Goal: Check status: Check status

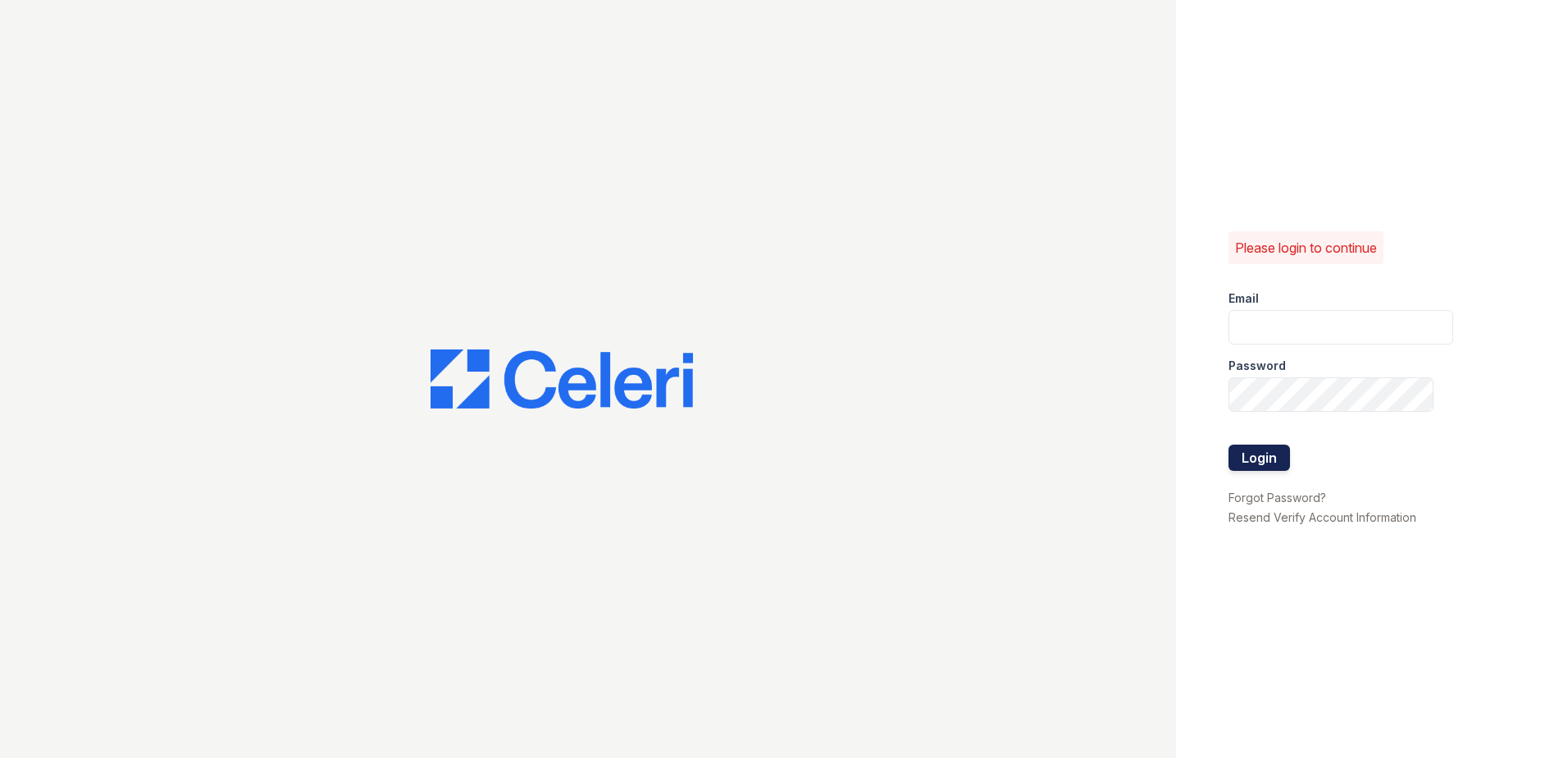
type input "[EMAIL_ADDRESS][DOMAIN_NAME]"
click at [1235, 461] on button "Login" at bounding box center [1259, 457] width 62 height 26
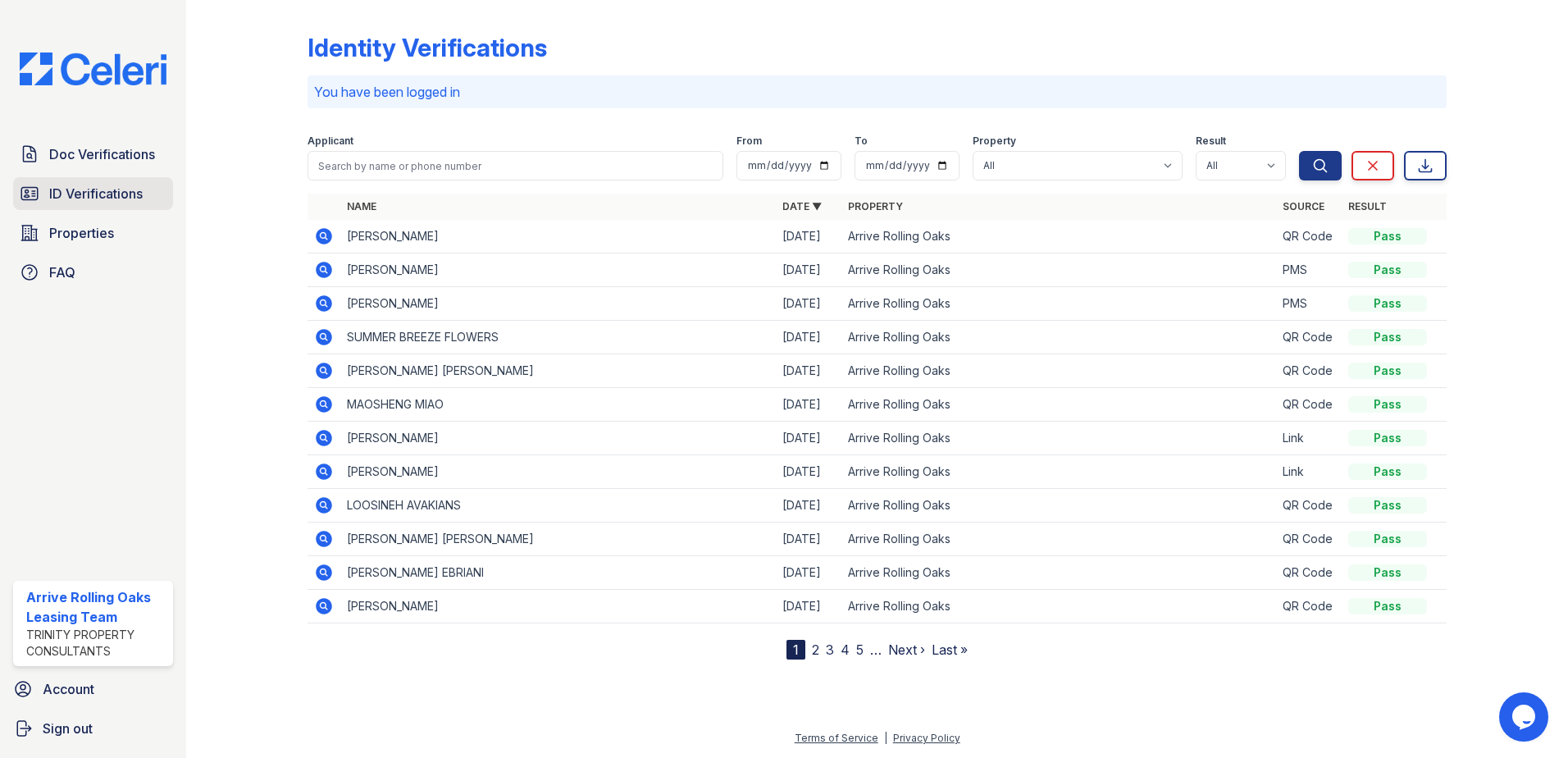
click at [118, 188] on span "ID Verifications" at bounding box center [95, 194] width 93 height 20
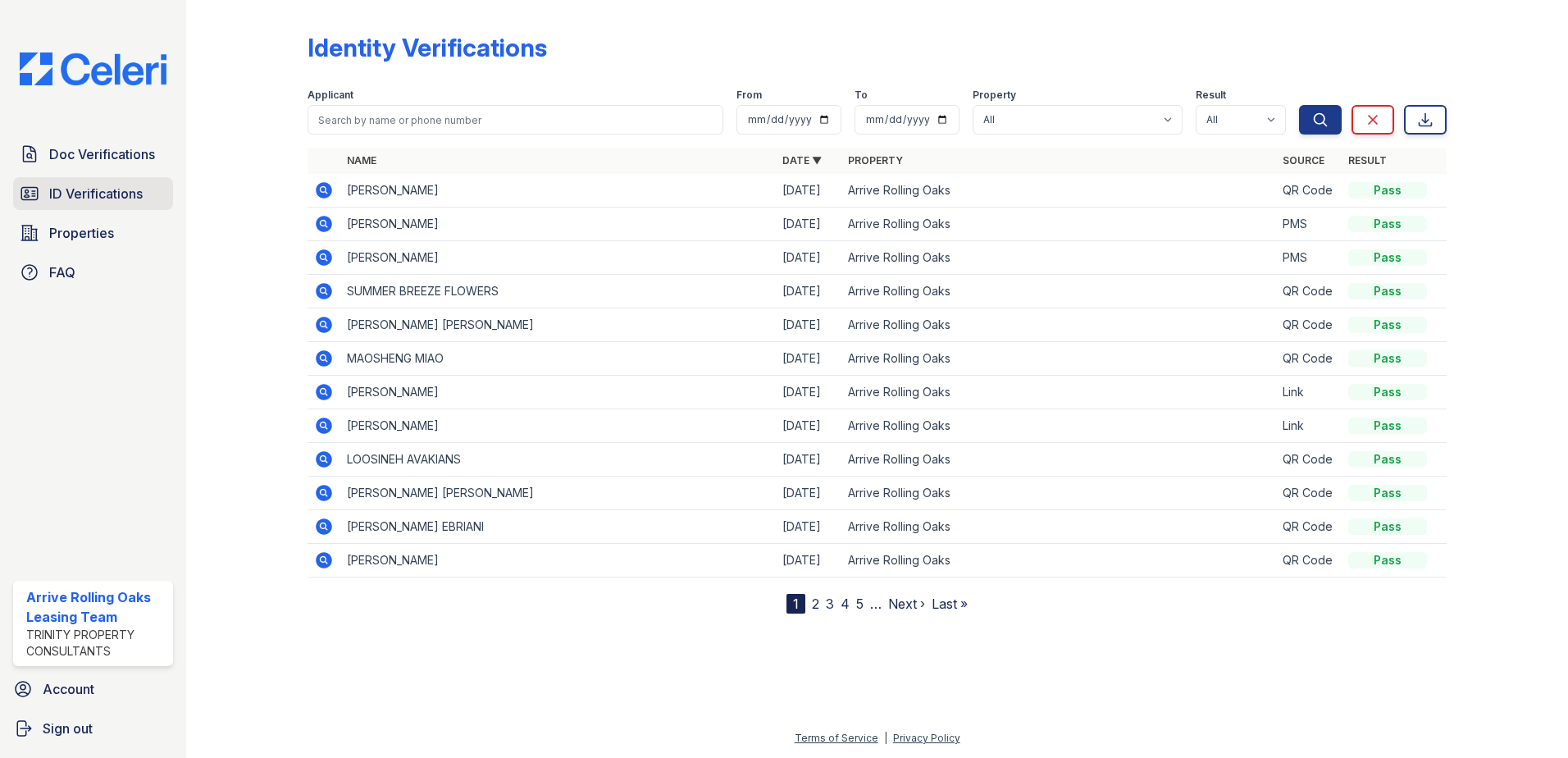
click at [112, 206] on link "ID Verifications" at bounding box center [92, 194] width 160 height 33
click at [95, 223] on span "Properties" at bounding box center [82, 233] width 65 height 20
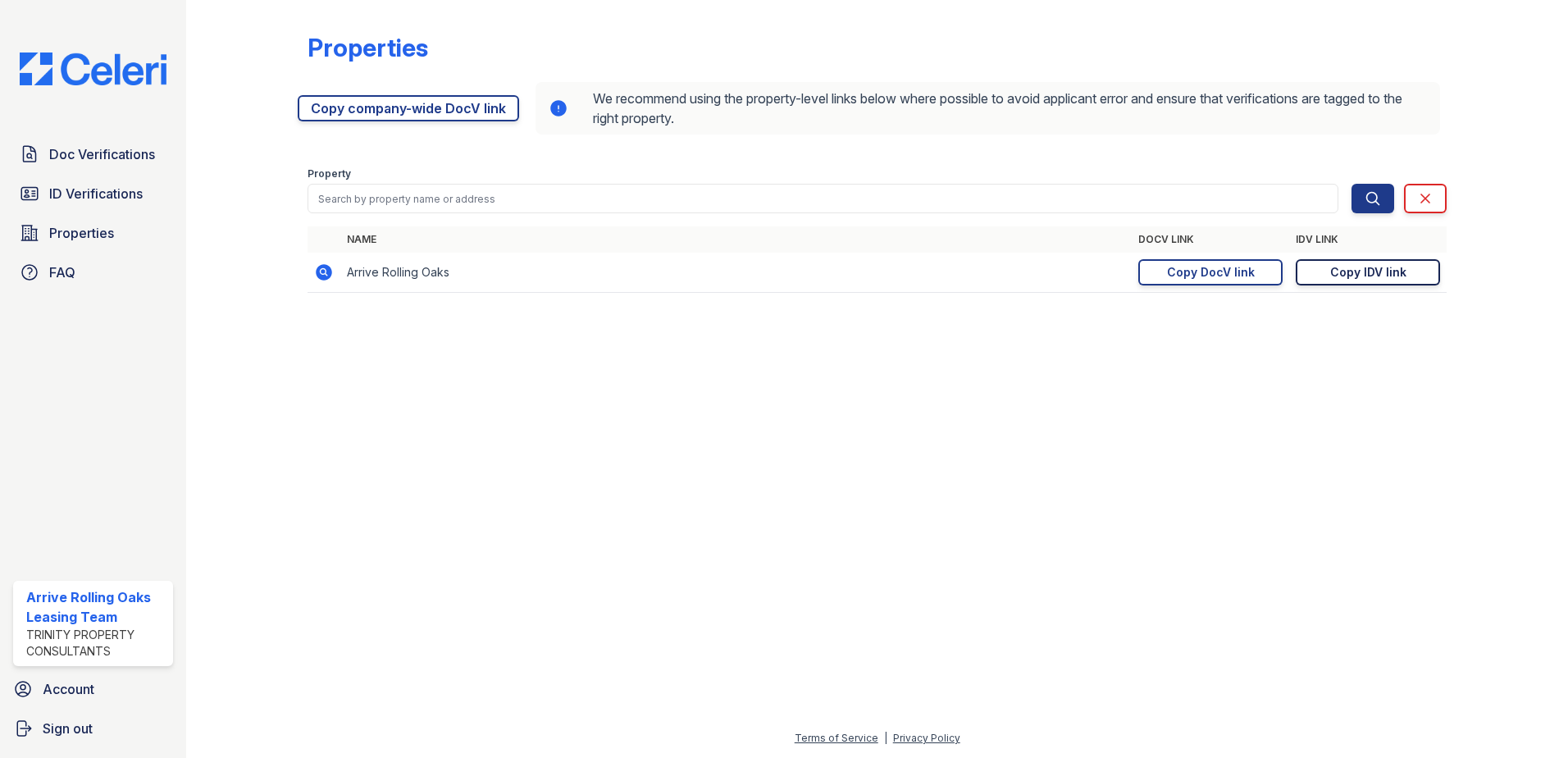
click at [1355, 274] on div "Copy IDV link" at bounding box center [1368, 273] width 76 height 16
click at [82, 206] on link "ID Verifications" at bounding box center [92, 194] width 160 height 33
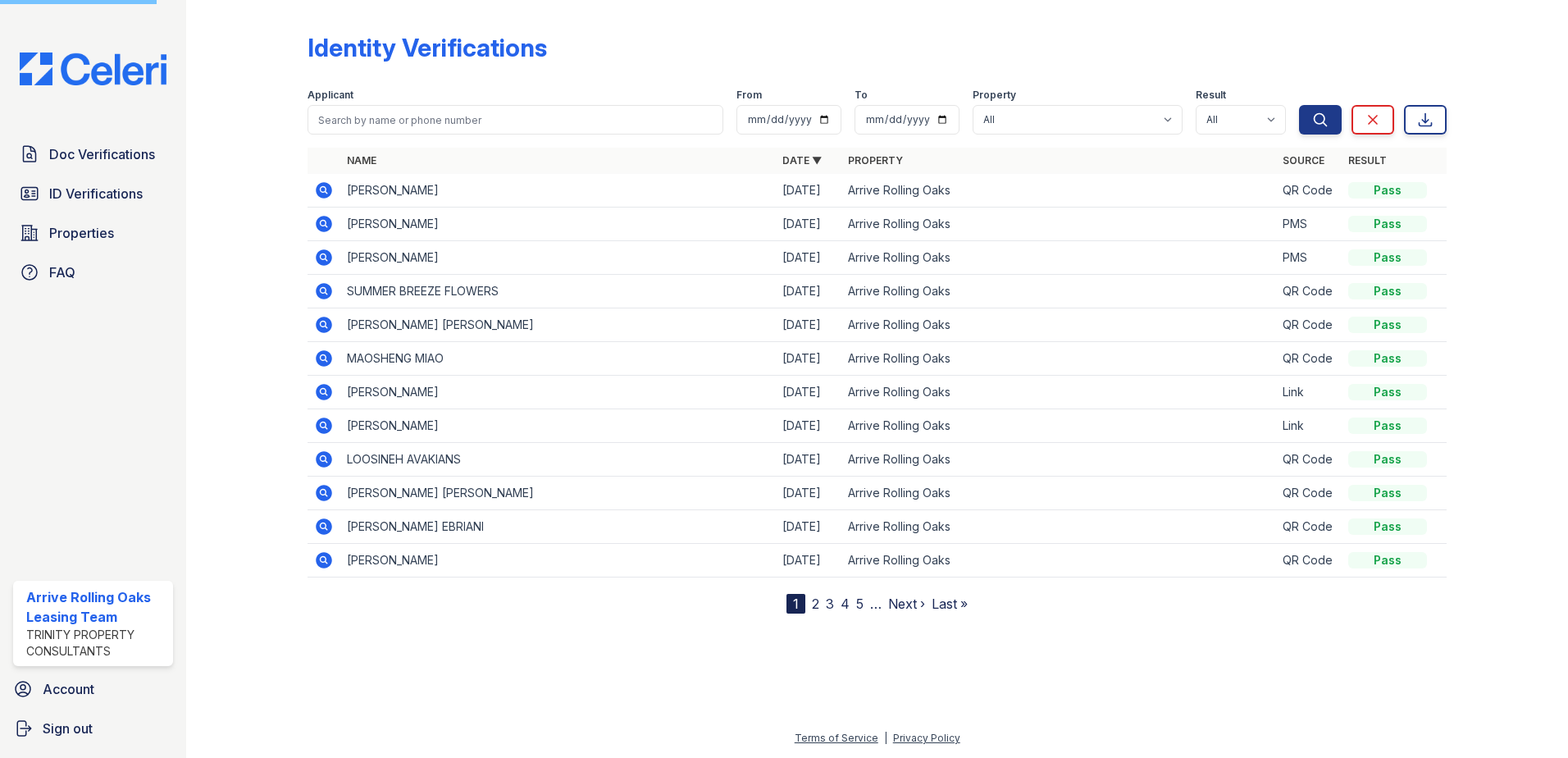
click at [91, 137] on div "Doc Verifications ID Verifications Properties FAQ Arrive Rolling Oaks Leasing T…" at bounding box center [93, 379] width 187 height 758
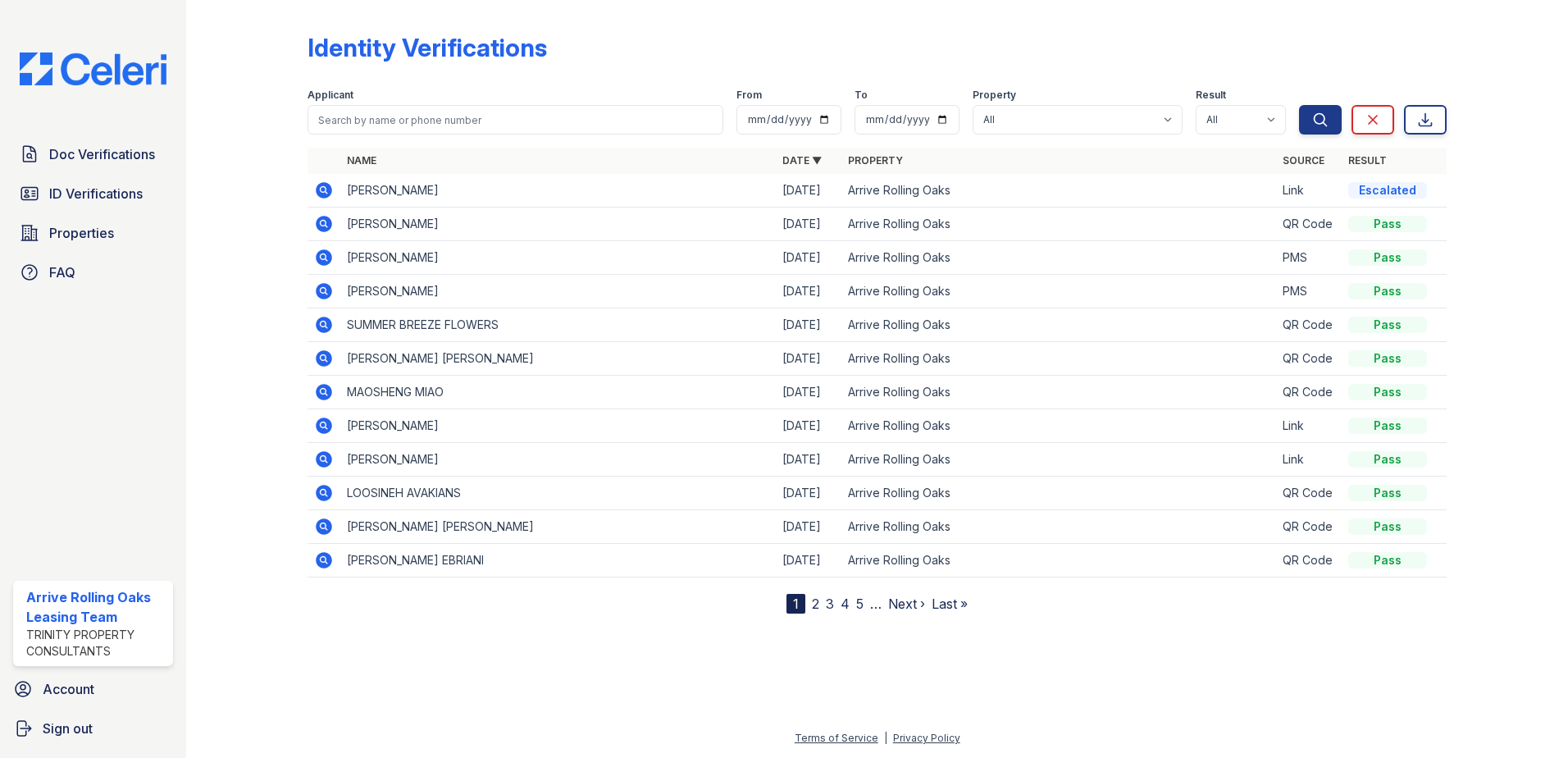
click at [325, 198] on icon at bounding box center [324, 190] width 20 height 20
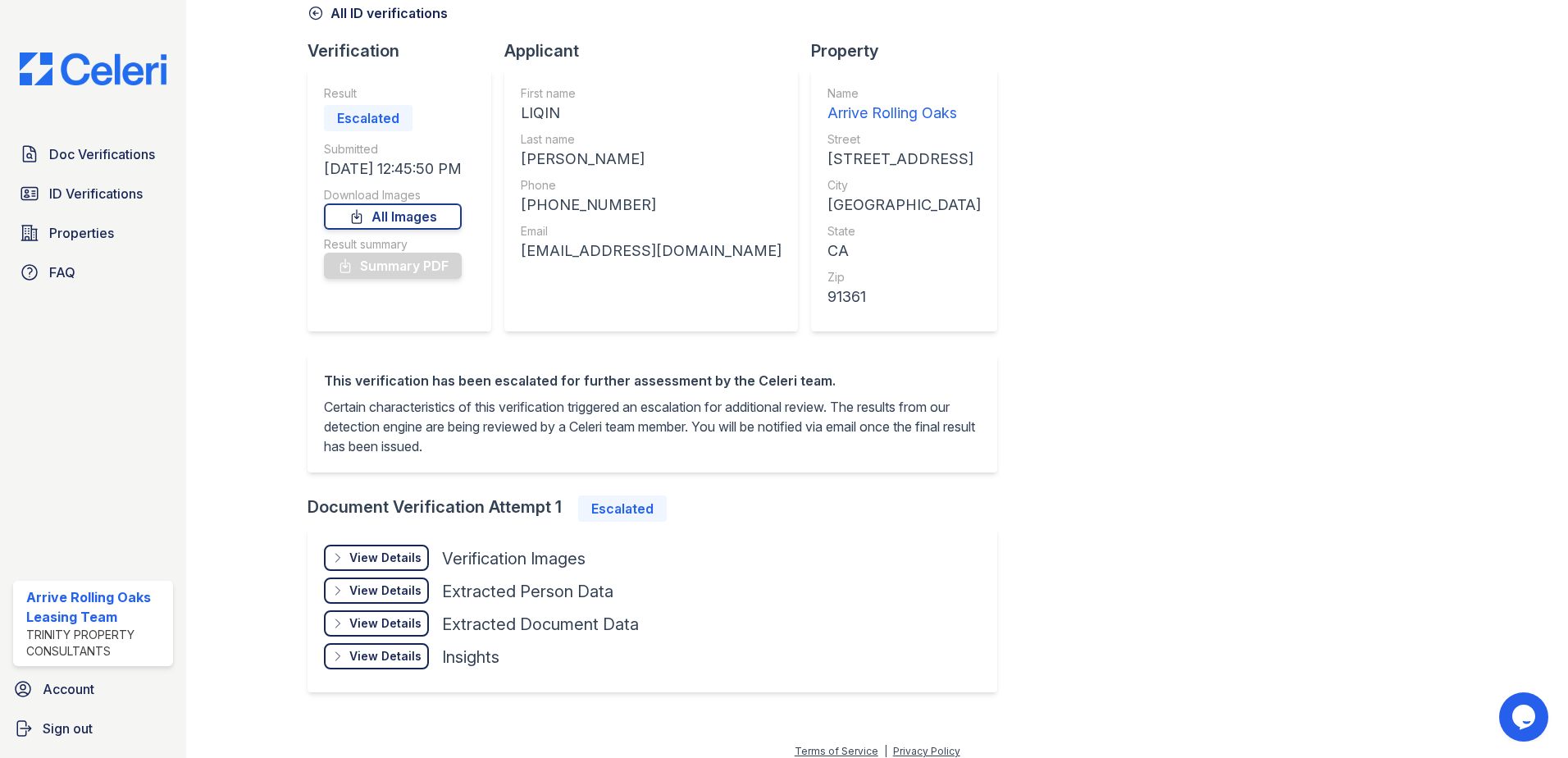
click at [375, 559] on div "View Details" at bounding box center [386, 558] width 72 height 16
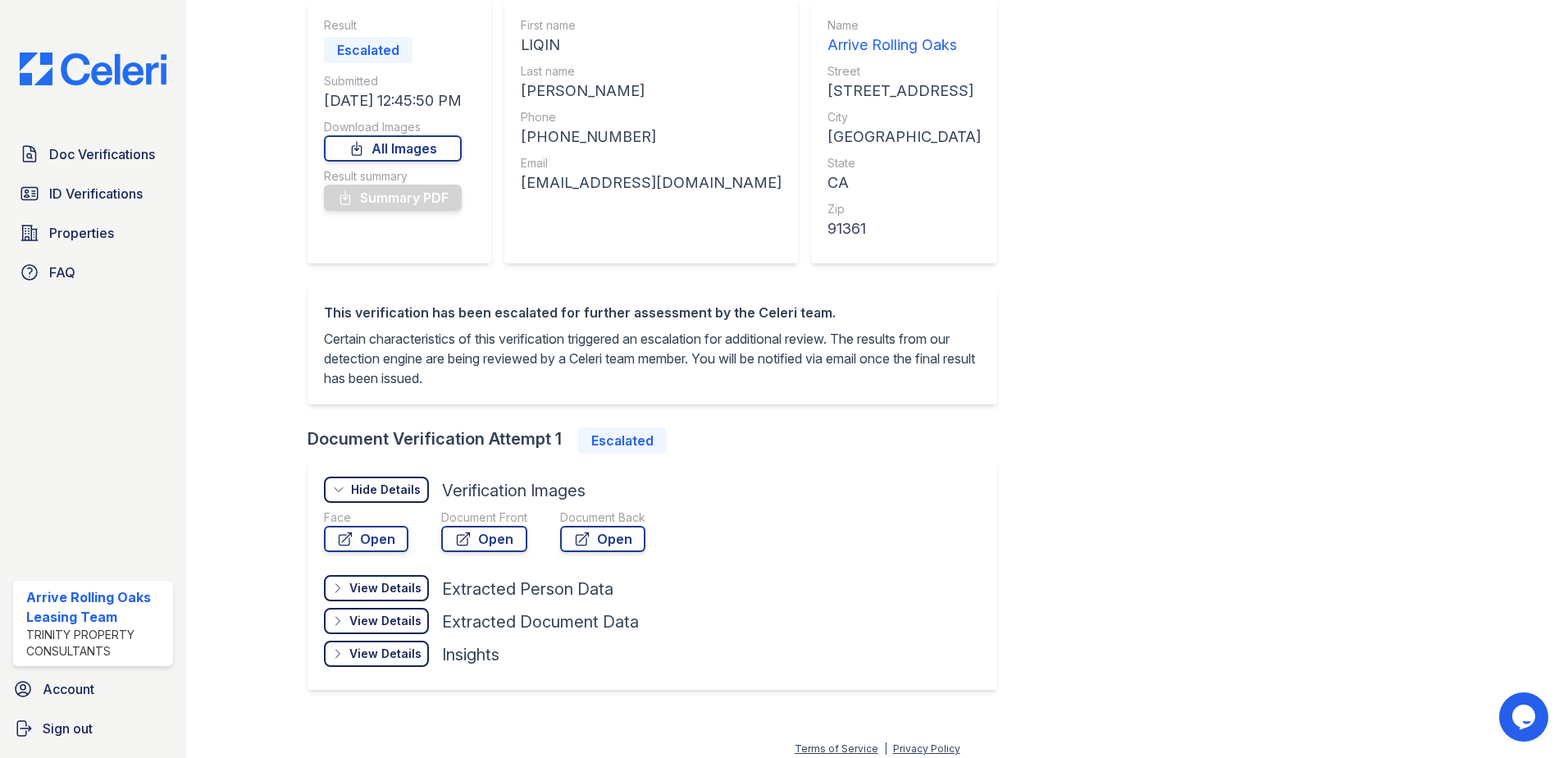
scroll to position [160, 0]
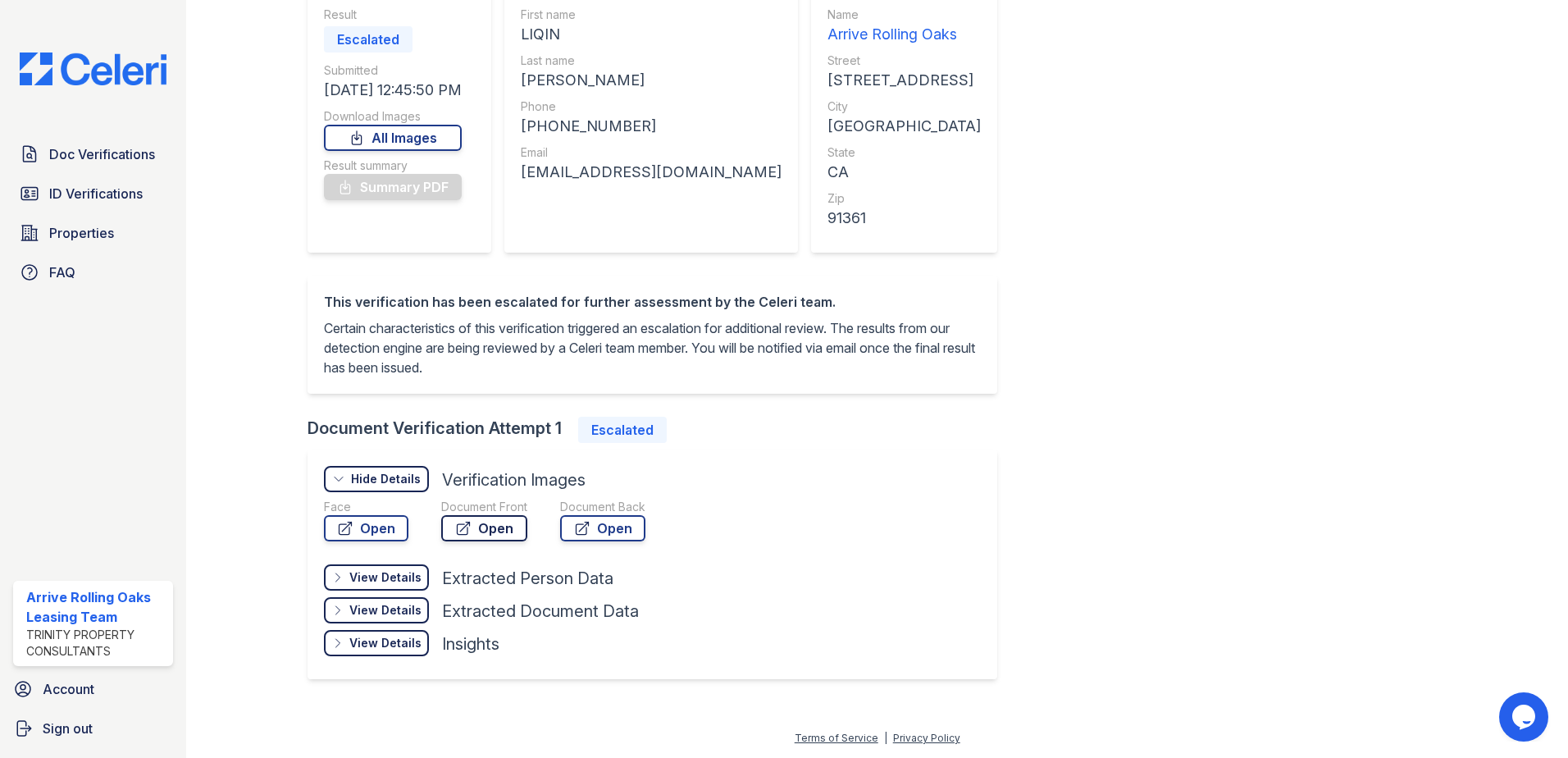
click at [498, 533] on link "Open" at bounding box center [484, 528] width 86 height 26
click at [335, 533] on link "Open" at bounding box center [366, 528] width 84 height 26
click at [599, 527] on link "Open" at bounding box center [602, 528] width 85 height 26
click at [408, 584] on div "View Details" at bounding box center [386, 577] width 72 height 16
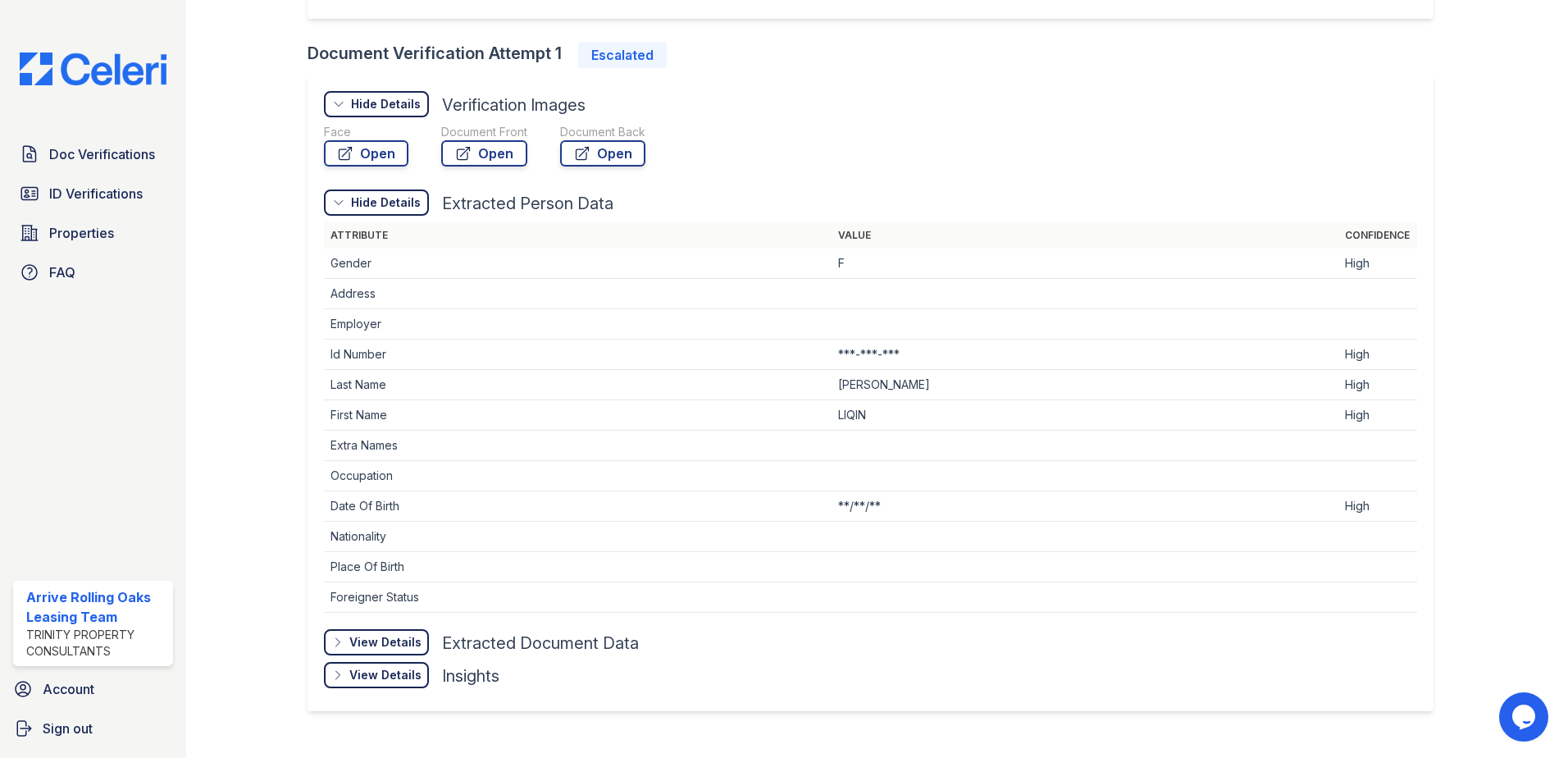
scroll to position [548, 0]
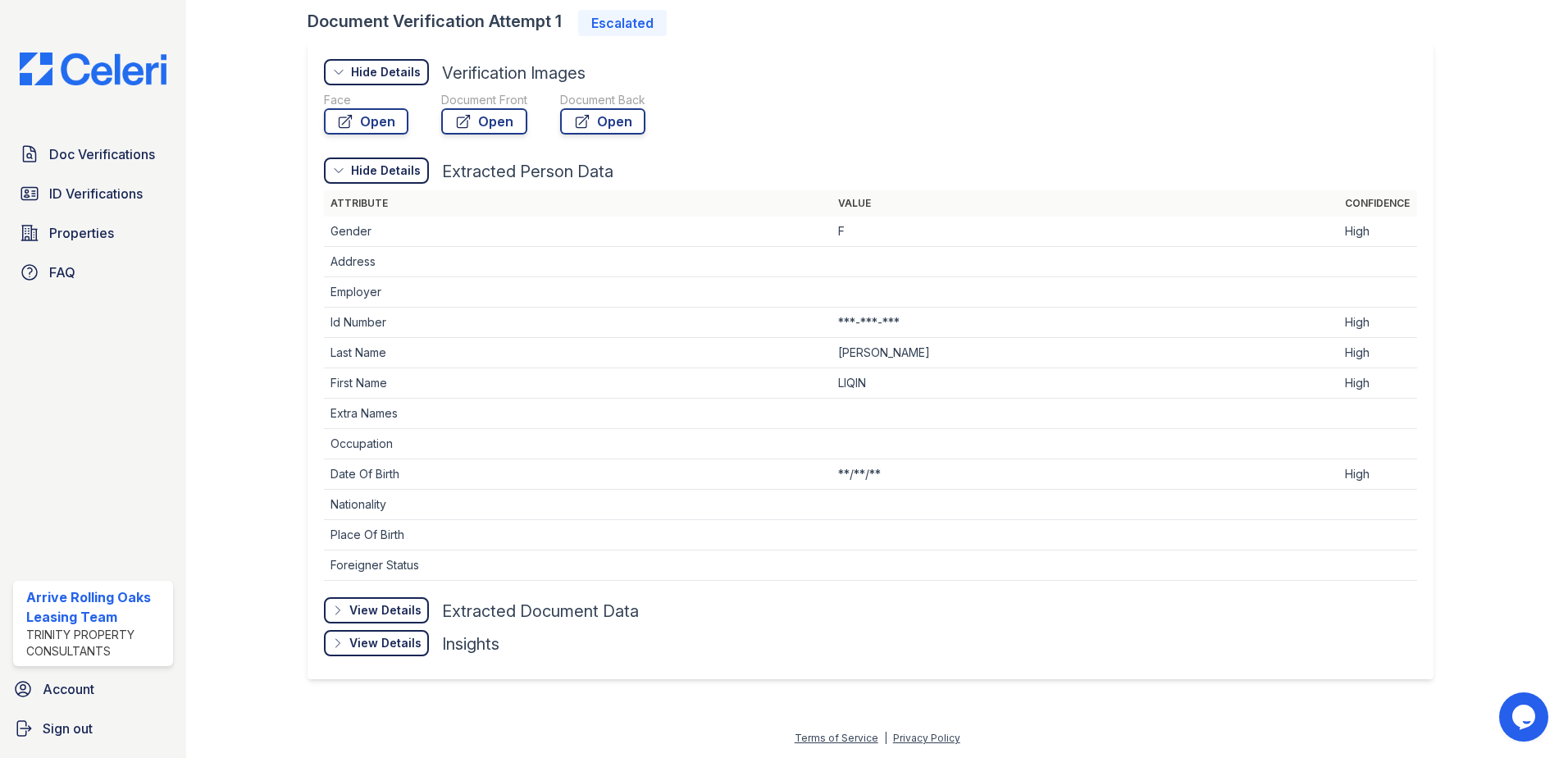
click at [372, 606] on div "View Details" at bounding box center [386, 610] width 72 height 16
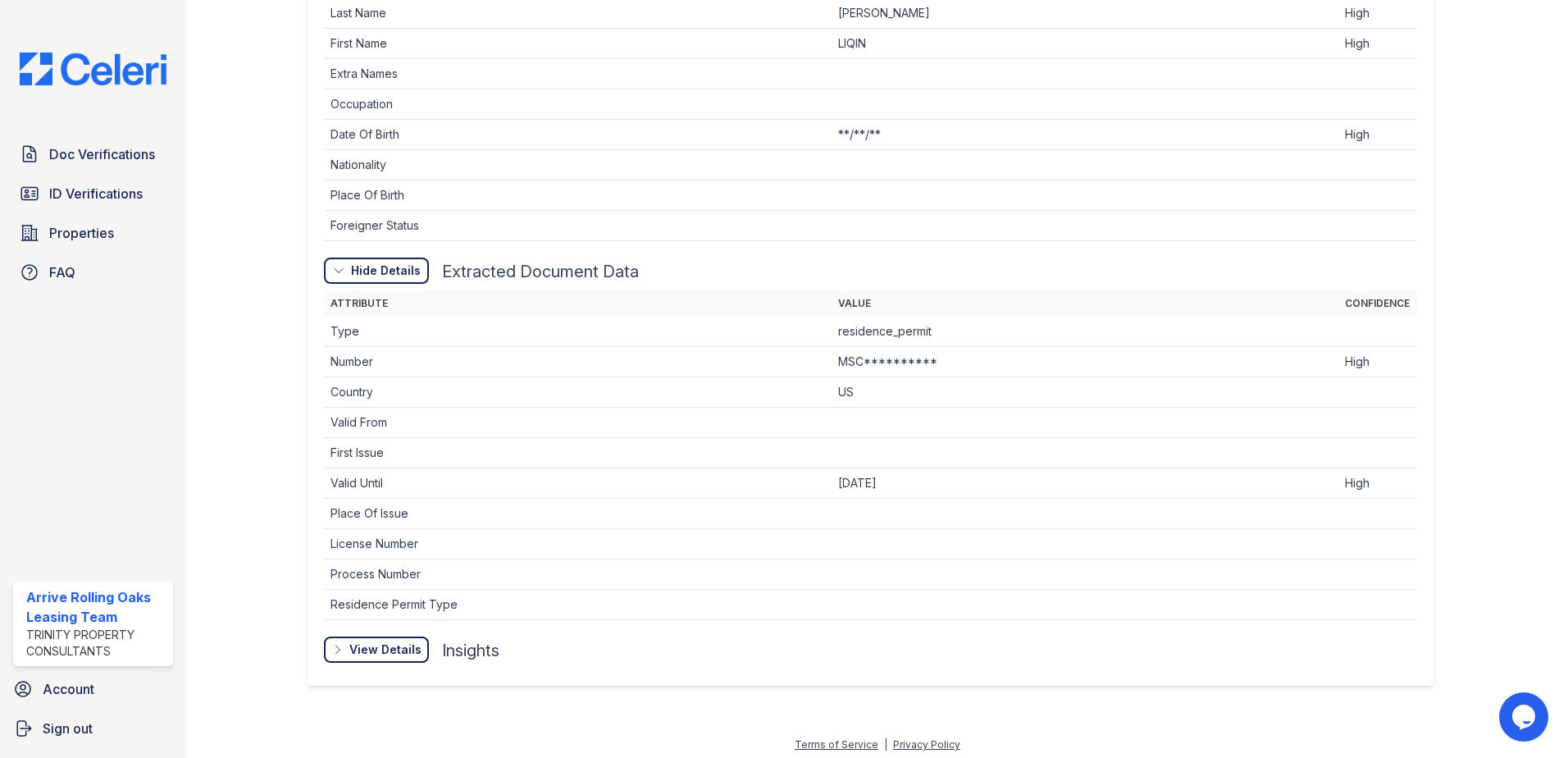
scroll to position [894, 0]
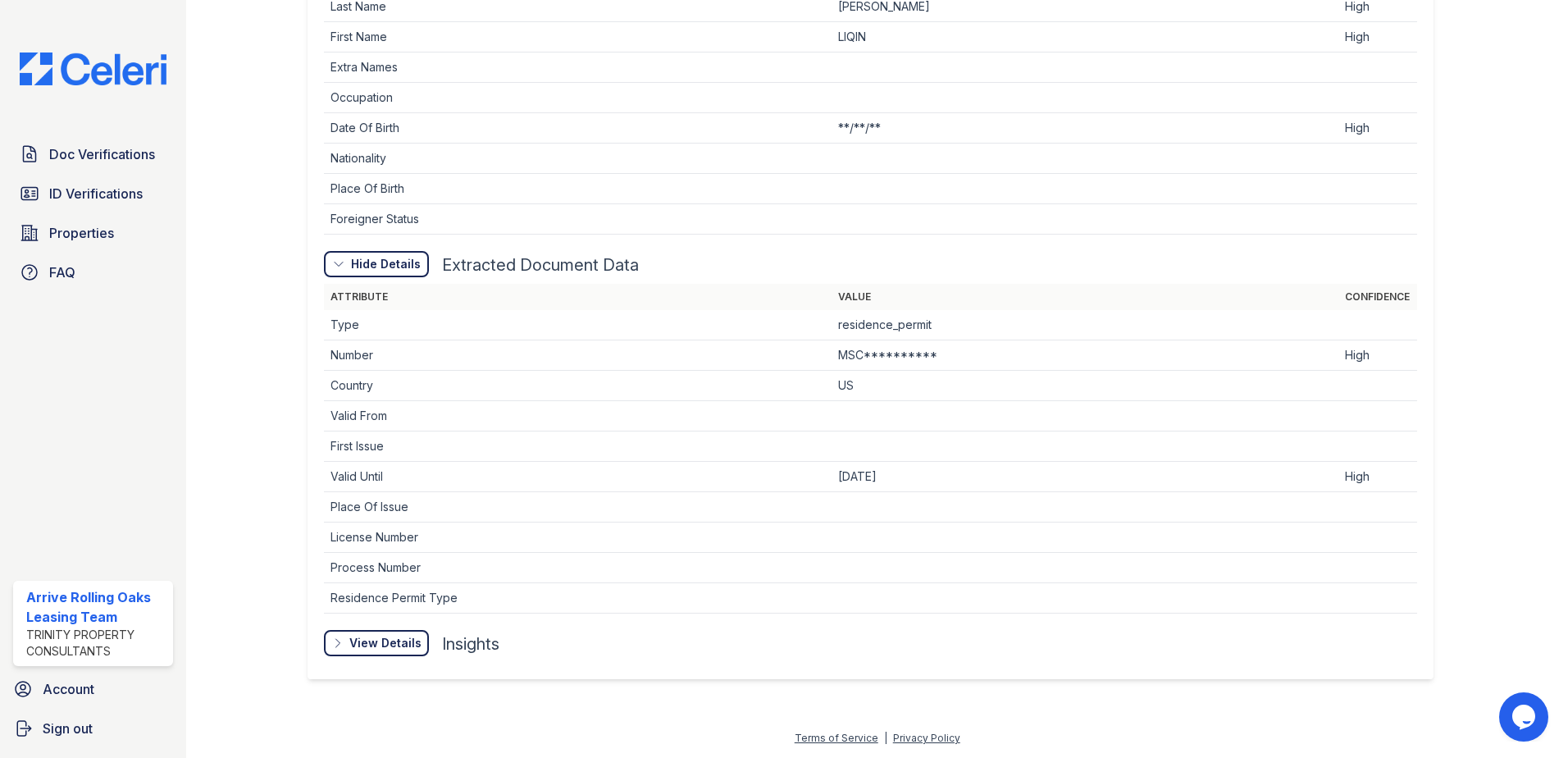
click at [0, 0] on div "View Details" at bounding box center [0, 0] width 0 height 0
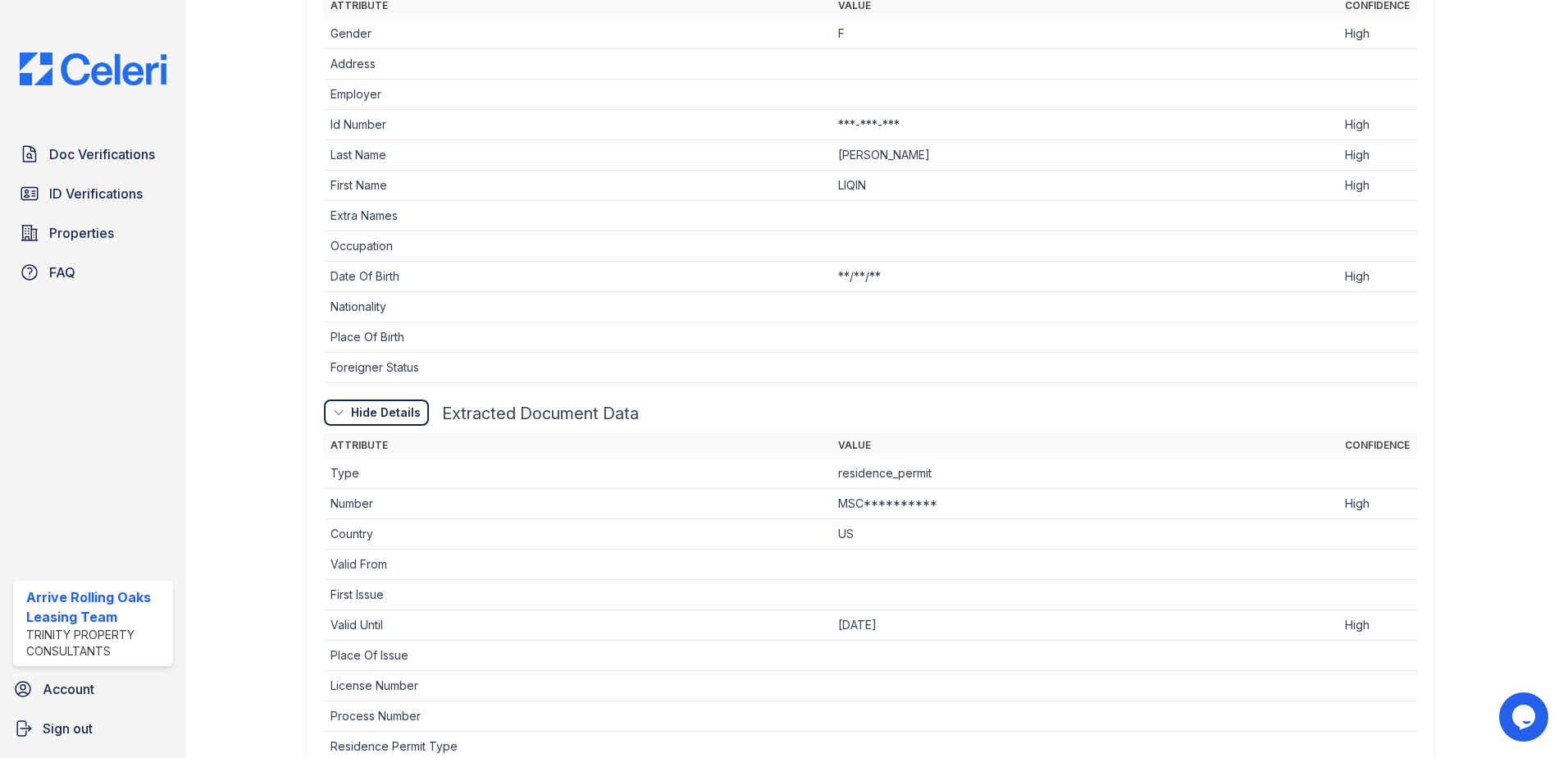
scroll to position [741, 0]
